Goal: Task Accomplishment & Management: Manage account settings

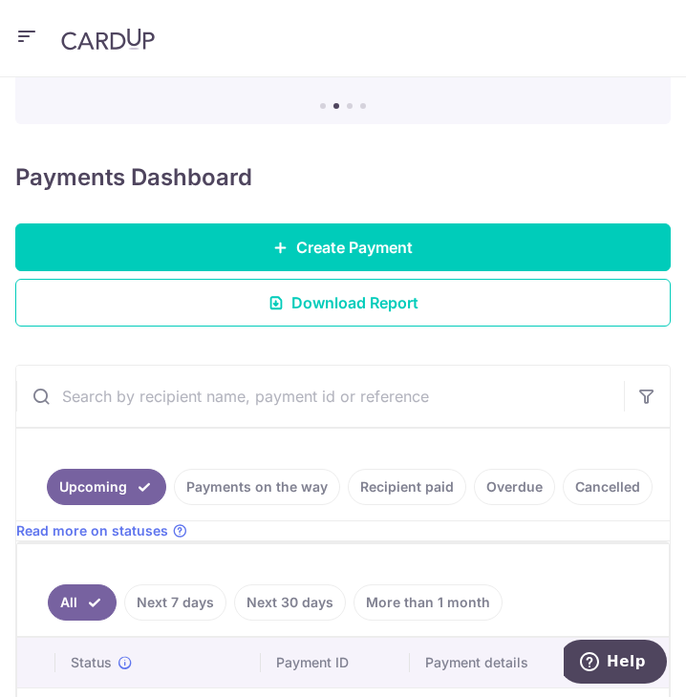
scroll to position [96, 0]
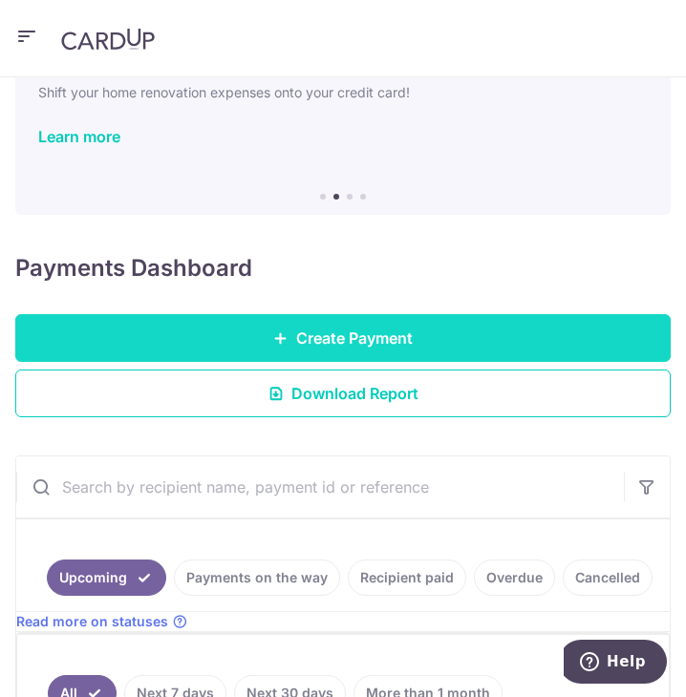
click at [237, 334] on link "Create Payment" at bounding box center [342, 338] width 655 height 48
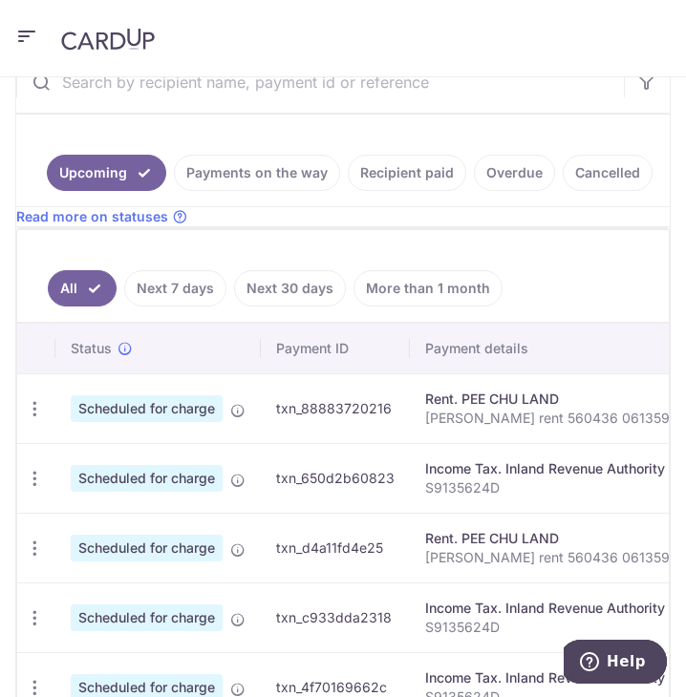
scroll to position [287, 0]
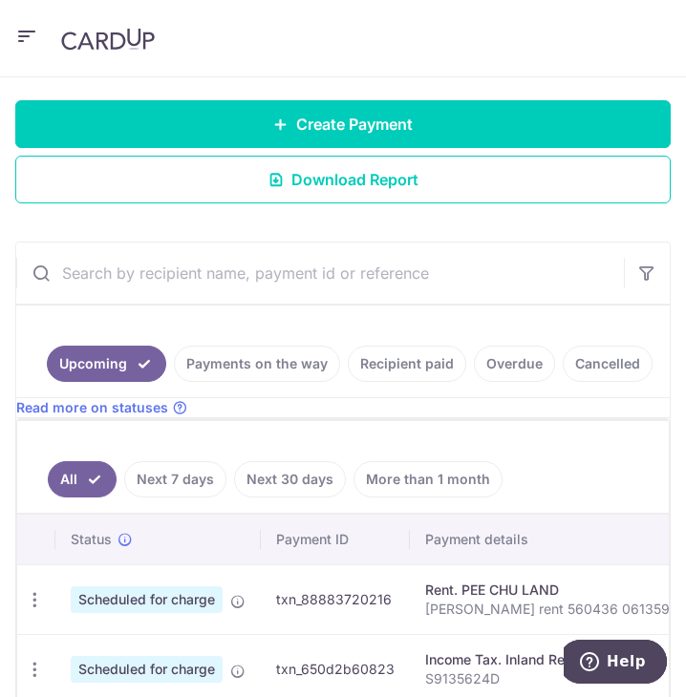
click at [398, 367] on link "Recipient paid" at bounding box center [407, 364] width 118 height 36
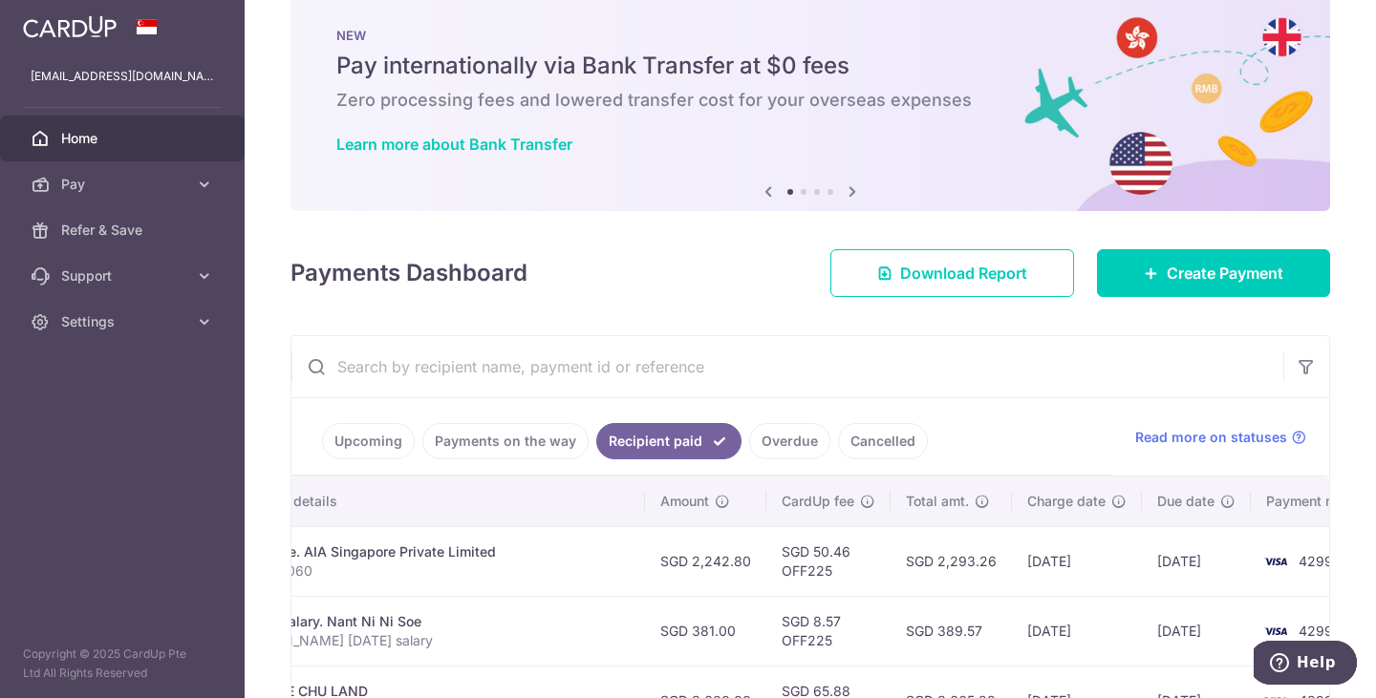
scroll to position [0, 0]
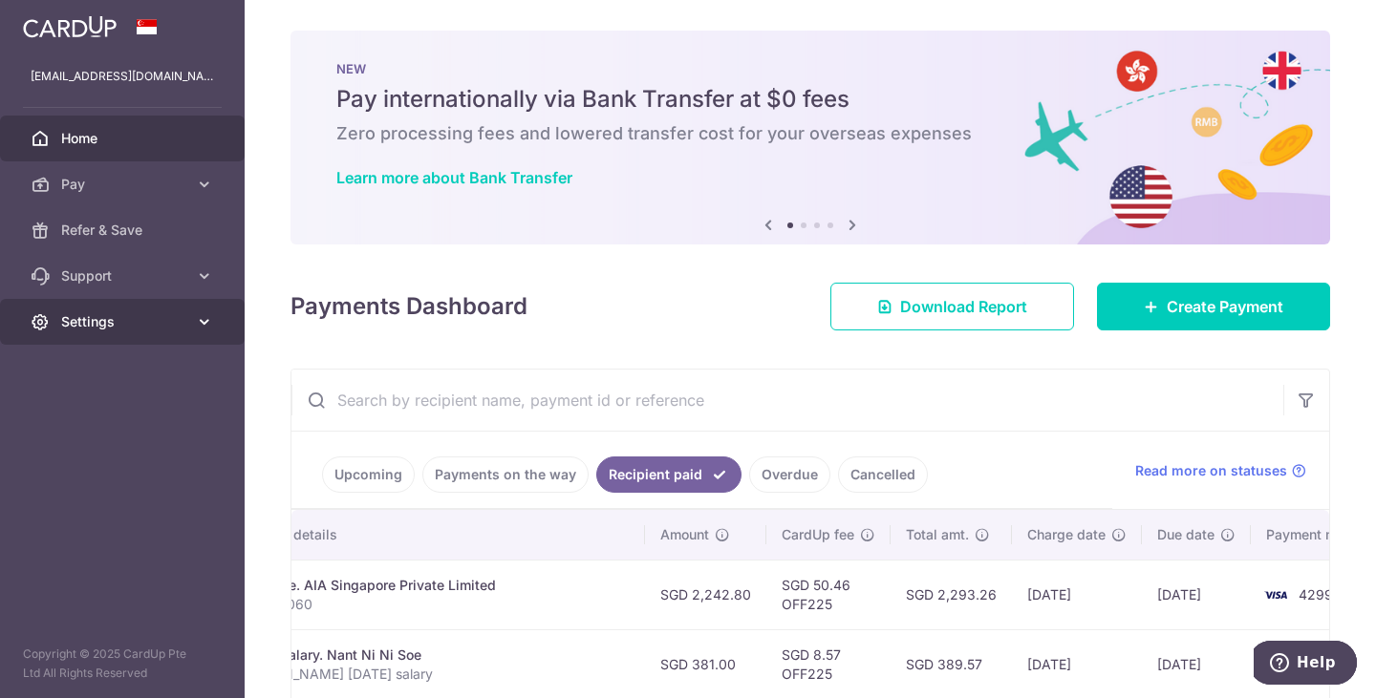
click at [95, 314] on span "Settings" at bounding box center [124, 321] width 126 height 19
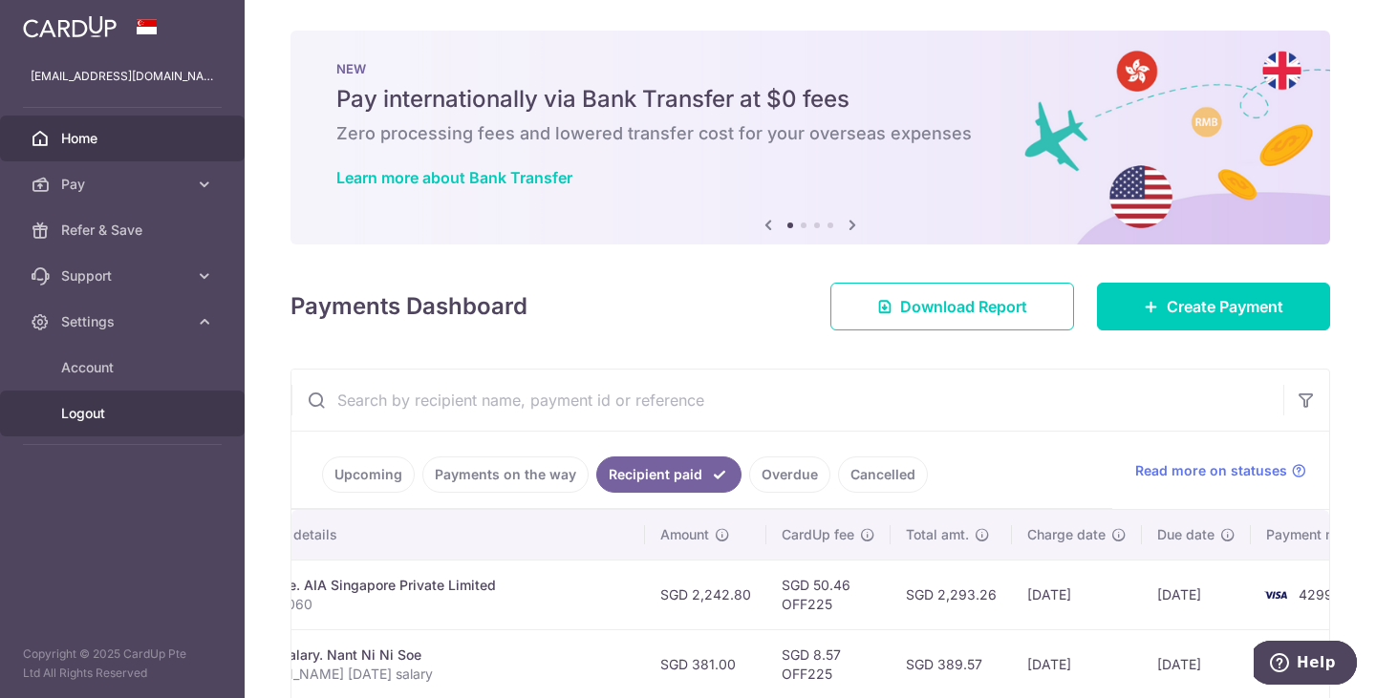
click at [127, 413] on span "Logout" at bounding box center [124, 413] width 126 height 19
